Goal: Information Seeking & Learning: Learn about a topic

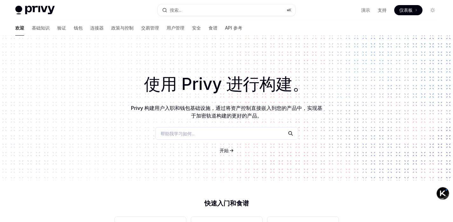
scroll to position [4, 0]
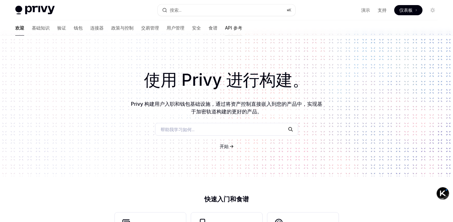
click at [225, 28] on font "API 参考" at bounding box center [233, 27] width 17 height 5
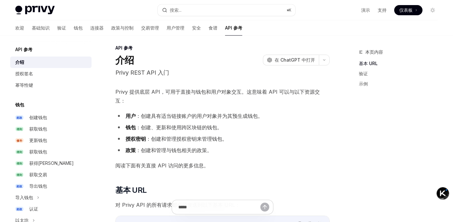
click at [142, 13] on div "Privy Docs 主页" at bounding box center [83, 10] width 137 height 9
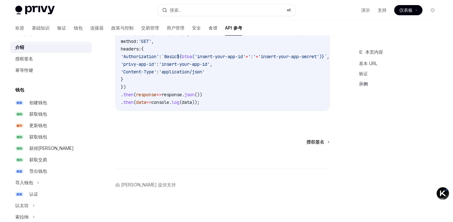
scroll to position [16, 0]
click at [51, 114] on div "获取钱包" at bounding box center [58, 113] width 59 height 8
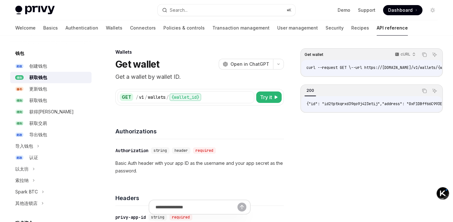
scroll to position [168, 0]
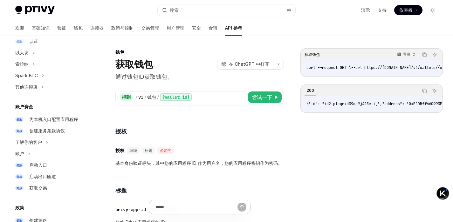
click at [51, 114] on link "邮政 为本机入口配置应用程序" at bounding box center [50, 119] width 81 height 11
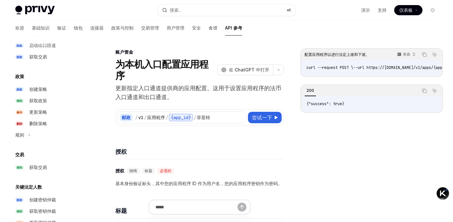
scroll to position [330, 0]
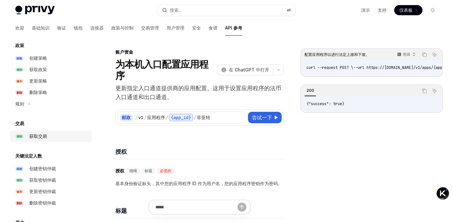
click at [40, 136] on font "获取交易" at bounding box center [38, 136] width 18 height 5
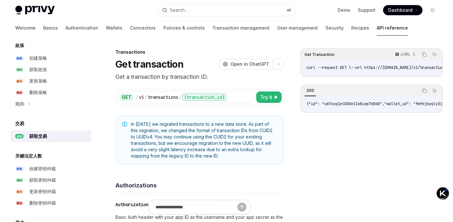
scroll to position [431, 0]
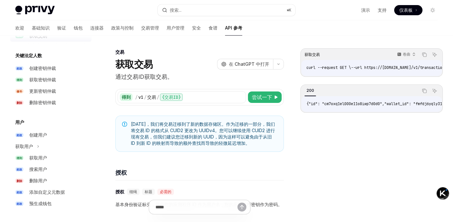
click at [40, 136] on font "创建用户" at bounding box center [38, 134] width 18 height 5
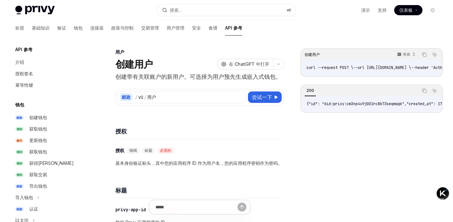
click at [40, 12] on img at bounding box center [34, 10] width 39 height 9
type textarea "*"
